Goal: Task Accomplishment & Management: Manage account settings

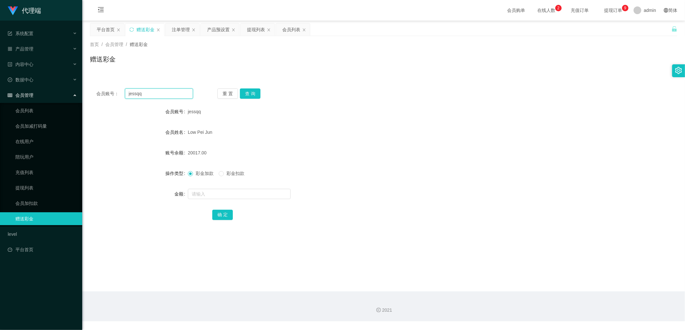
drag, startPoint x: 152, startPoint y: 95, endPoint x: 128, endPoint y: 95, distance: 23.8
click at [128, 95] on input "jessqq" at bounding box center [159, 93] width 68 height 10
drag, startPoint x: 174, startPoint y: 29, endPoint x: 190, endPoint y: 50, distance: 25.9
click at [174, 29] on div "注单管理" at bounding box center [181, 29] width 18 height 12
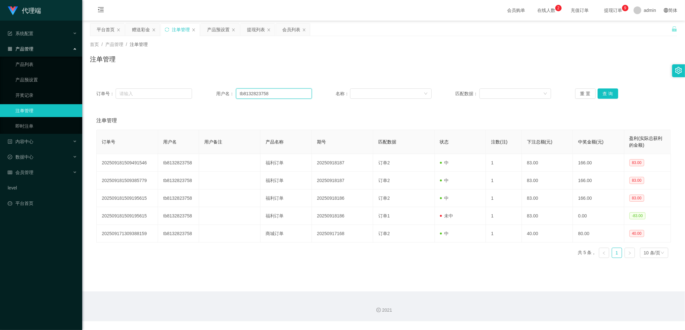
drag, startPoint x: 274, startPoint y: 94, endPoint x: 217, endPoint y: 94, distance: 56.9
click at [217, 94] on div "用户名： tb8132823758" at bounding box center [264, 93] width 96 height 10
paste input "jessqq"
type input "jessqq"
click at [605, 93] on button "查 询" at bounding box center [608, 93] width 21 height 10
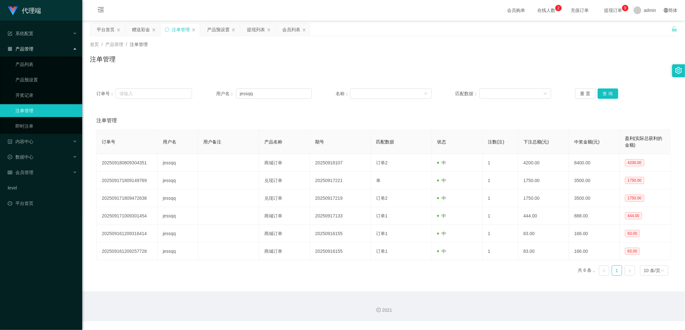
drag, startPoint x: 137, startPoint y: 29, endPoint x: 147, endPoint y: 40, distance: 15.2
click at [137, 29] on div "赠送彩金" at bounding box center [141, 29] width 18 height 12
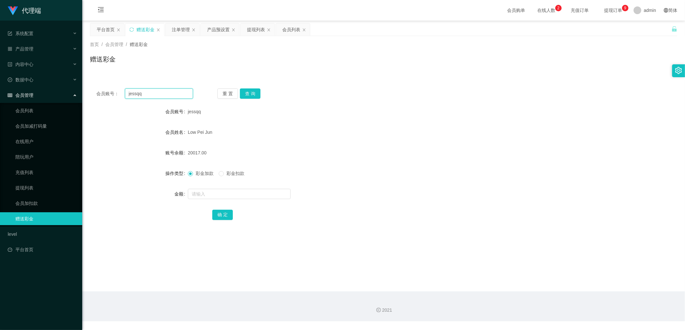
click at [166, 96] on input "jessqq" at bounding box center [159, 93] width 68 height 10
type input "jifeng"
click at [251, 94] on button "查 询" at bounding box center [250, 93] width 21 height 10
click at [219, 193] on input "text" at bounding box center [239, 194] width 103 height 10
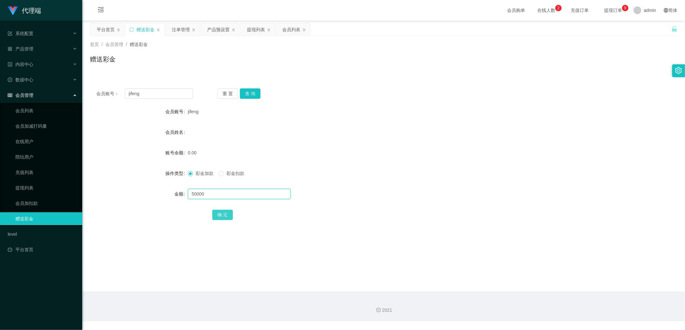
type input "50000"
click at [223, 216] on button "确 定" at bounding box center [222, 214] width 21 height 10
click at [153, 95] on input "jifeng" at bounding box center [159, 93] width 68 height 10
click at [165, 92] on input "jifeng" at bounding box center [159, 93] width 68 height 10
drag, startPoint x: 165, startPoint y: 92, endPoint x: 118, endPoint y: 92, distance: 47.9
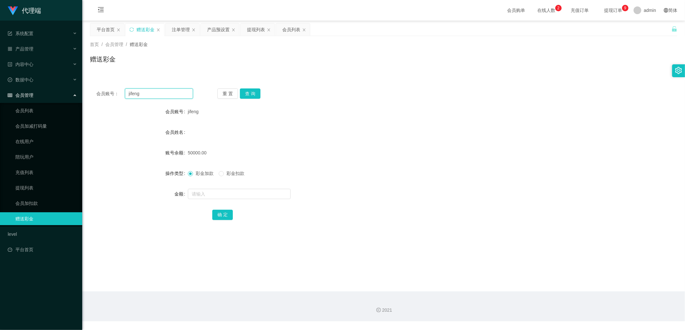
click at [118, 92] on div "会员账号： [PERSON_NAME]" at bounding box center [144, 93] width 97 height 10
paste input "essqq"
type input "jessqq"
click at [249, 95] on button "查 询" at bounding box center [250, 93] width 21 height 10
click at [223, 194] on input "text" at bounding box center [239, 194] width 103 height 10
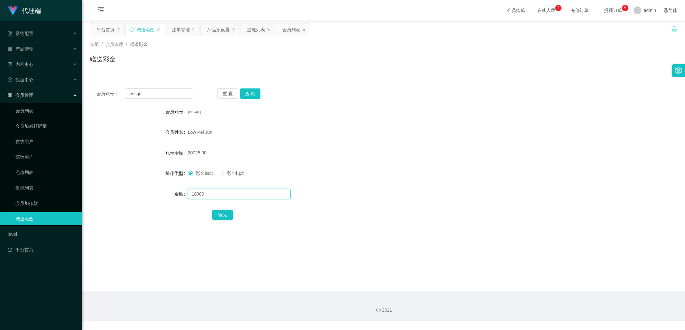
type input "18000"
click at [226, 215] on button "确 定" at bounding box center [222, 214] width 21 height 10
drag, startPoint x: 220, startPoint y: 31, endPoint x: 226, endPoint y: 60, distance: 30.2
click at [220, 31] on div "产品预设置" at bounding box center [218, 29] width 22 height 12
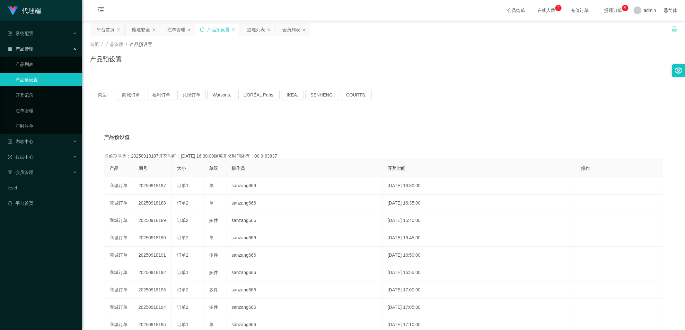
click at [203, 28] on icon "图标: sync" at bounding box center [202, 29] width 4 height 4
click at [140, 27] on div "赠送彩金" at bounding box center [141, 29] width 18 height 12
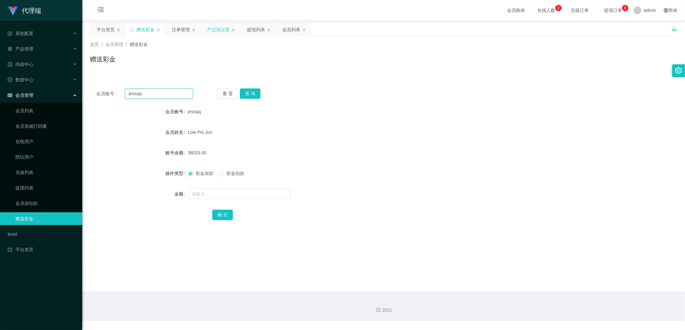
drag, startPoint x: 153, startPoint y: 92, endPoint x: 119, endPoint y: 92, distance: 34.1
click at [119, 92] on div "会员账号： [PERSON_NAME]" at bounding box center [144, 93] width 97 height 10
drag, startPoint x: 176, startPoint y: 29, endPoint x: 173, endPoint y: 31, distance: 3.6
click at [176, 29] on div "注单管理" at bounding box center [181, 29] width 18 height 12
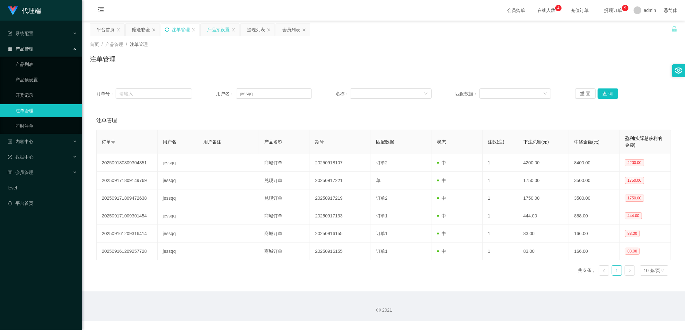
click at [167, 28] on icon "图标: sync" at bounding box center [167, 29] width 4 height 4
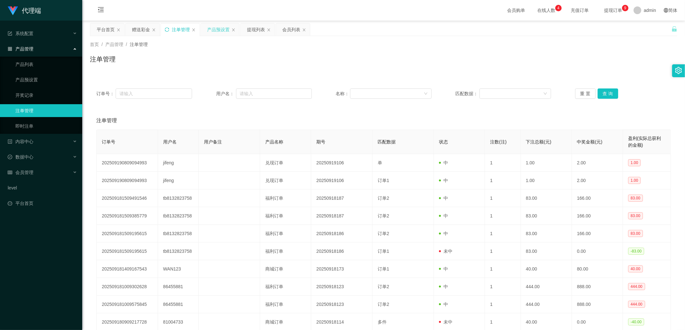
click at [220, 29] on div "产品预设置" at bounding box center [218, 29] width 22 height 12
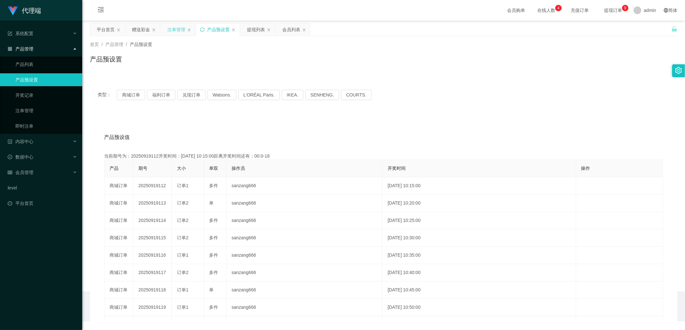
click at [203, 28] on icon "图标: sync" at bounding box center [202, 29] width 4 height 4
click at [193, 94] on button "兑现订单" at bounding box center [191, 95] width 28 height 10
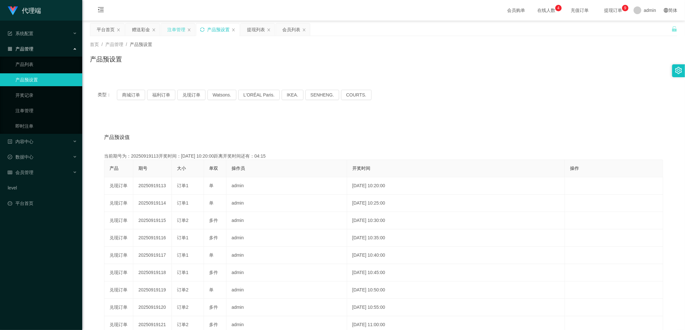
click at [204, 28] on icon "图标: sync" at bounding box center [202, 29] width 4 height 4
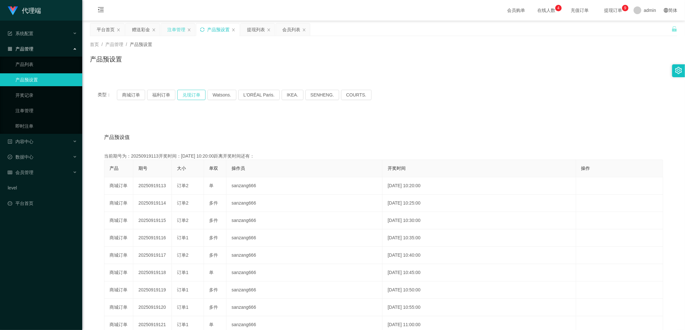
click at [190, 94] on button "兑现订单" at bounding box center [191, 95] width 28 height 10
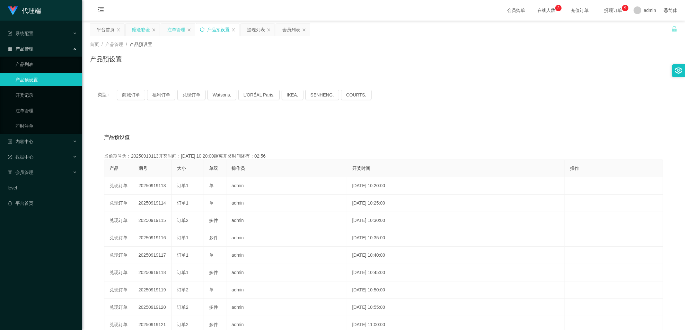
click at [138, 28] on div "赠送彩金" at bounding box center [141, 29] width 18 height 12
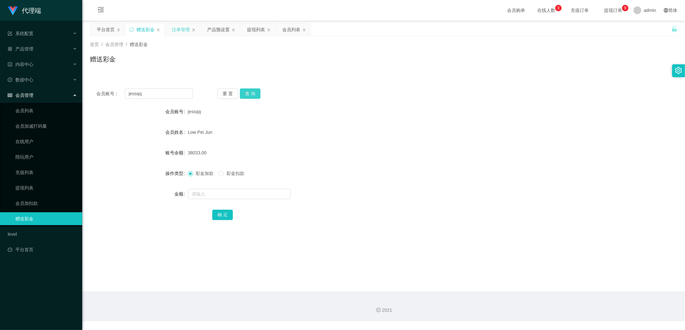
click at [257, 95] on button "查 询" at bounding box center [250, 93] width 21 height 10
drag, startPoint x: 179, startPoint y: 29, endPoint x: 203, endPoint y: 106, distance: 81.0
click at [179, 29] on div "注单管理" at bounding box center [181, 29] width 18 height 12
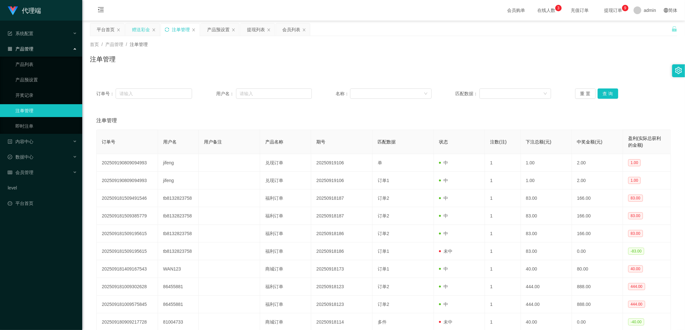
click at [144, 30] on div "赠送彩金" at bounding box center [141, 29] width 18 height 12
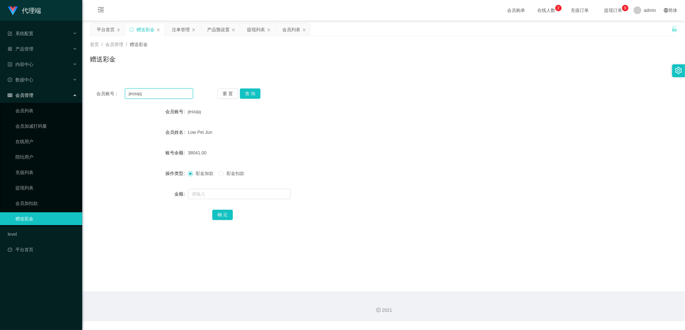
drag, startPoint x: 157, startPoint y: 98, endPoint x: 115, endPoint y: 93, distance: 42.1
click at [115, 93] on div "会员账号： [PERSON_NAME]" at bounding box center [144, 93] width 97 height 10
click at [180, 30] on div "注单管理" at bounding box center [181, 29] width 18 height 12
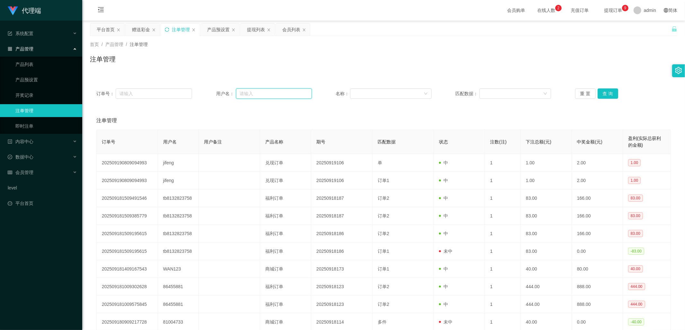
drag, startPoint x: 245, startPoint y: 91, endPoint x: 249, endPoint y: 91, distance: 4.5
click at [245, 91] on input "text" at bounding box center [274, 93] width 76 height 10
paste input "jessqq"
type input "jessqq"
click at [611, 93] on button "查 询" at bounding box center [608, 93] width 21 height 10
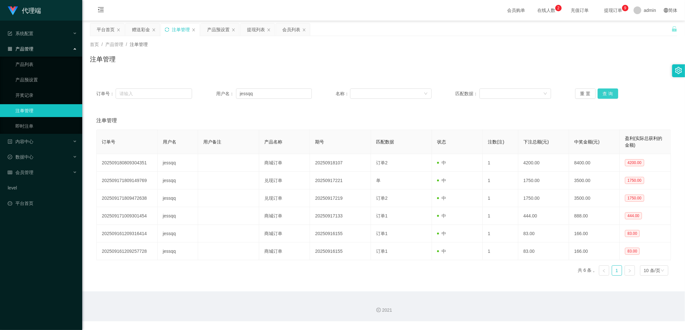
click at [611, 93] on button "查 询" at bounding box center [608, 93] width 21 height 10
drag, startPoint x: 258, startPoint y: 94, endPoint x: 228, endPoint y: 95, distance: 29.2
click at [228, 95] on div "用户名： [PERSON_NAME]" at bounding box center [264, 93] width 96 height 10
click at [257, 92] on input "jessqq" at bounding box center [274, 93] width 76 height 10
drag, startPoint x: 258, startPoint y: 94, endPoint x: 235, endPoint y: 95, distance: 22.5
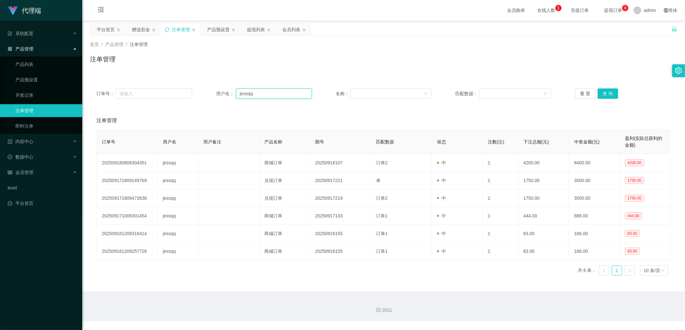
click at [236, 95] on input "jessqq" at bounding box center [274, 93] width 76 height 10
drag, startPoint x: 288, startPoint y: 27, endPoint x: 328, endPoint y: 84, distance: 69.6
click at [288, 27] on div "会员列表" at bounding box center [291, 29] width 18 height 12
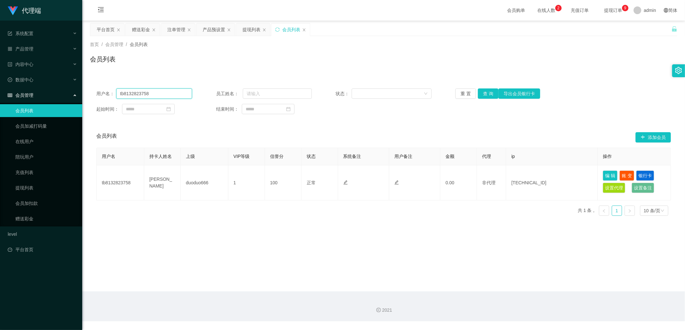
drag, startPoint x: 168, startPoint y: 95, endPoint x: 111, endPoint y: 92, distance: 57.3
click at [111, 92] on div "用户名： tb8132823758" at bounding box center [144, 93] width 96 height 10
paste input "jessqq"
type input "jessqq"
click at [484, 90] on button "查 询" at bounding box center [488, 93] width 21 height 10
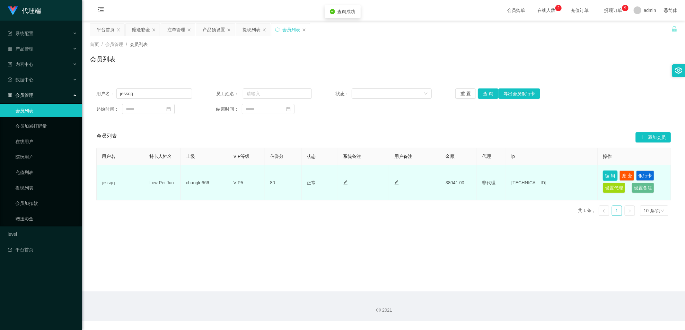
click at [603, 174] on button "编 辑" at bounding box center [610, 175] width 15 height 10
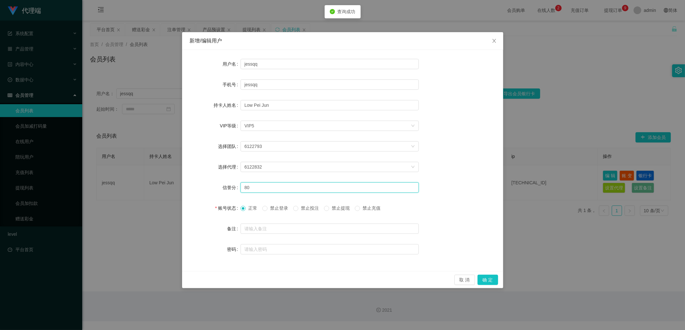
drag, startPoint x: 259, startPoint y: 190, endPoint x: 225, endPoint y: 188, distance: 33.8
click at [225, 188] on div "信誉分 80" at bounding box center [343, 187] width 306 height 13
type input "60"
click at [487, 275] on button "确 定" at bounding box center [488, 279] width 21 height 10
